Goal: Navigation & Orientation: Find specific page/section

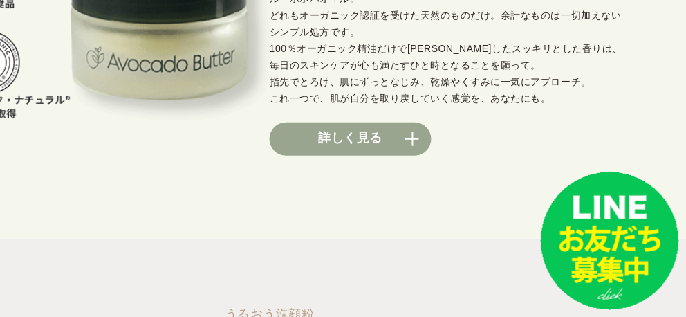
scroll to position [1224, 180]
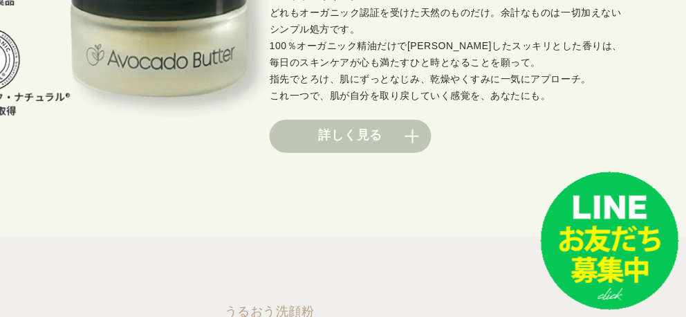
click at [335, 135] on link "詳しく見る" at bounding box center [351, 136] width 162 height 33
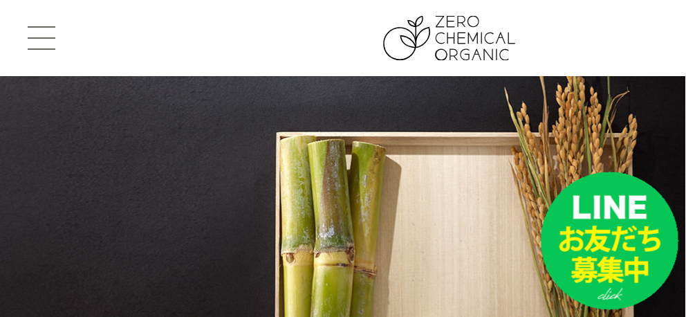
click at [37, 40] on button at bounding box center [42, 38] width 28 height 24
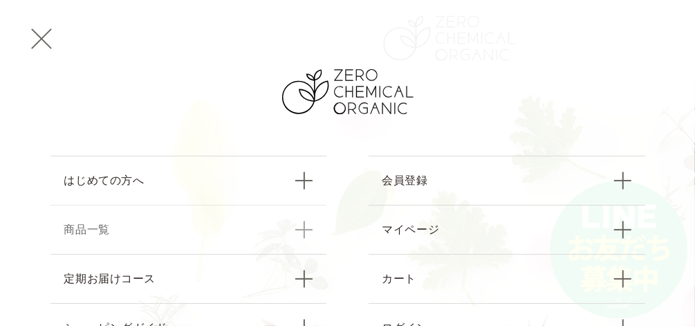
click at [297, 227] on link "商品一覧" at bounding box center [188, 229] width 277 height 49
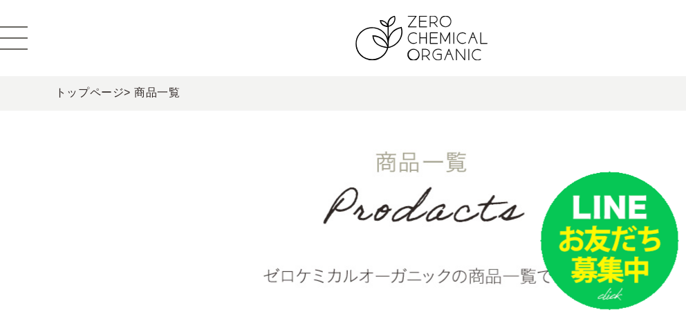
scroll to position [0, 26]
